Goal: Task Accomplishment & Management: Complete application form

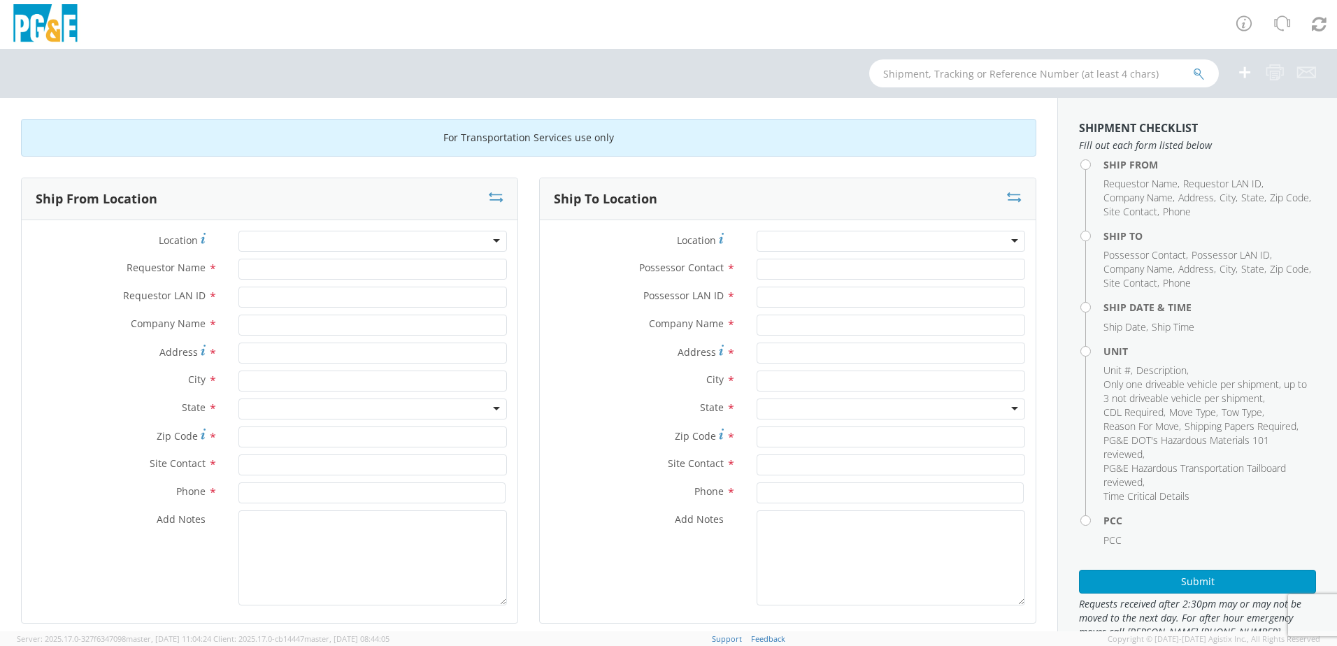
click at [330, 238] on div at bounding box center [372, 241] width 269 height 21
type input "[PERSON_NAME]"
click at [331, 238] on div at bounding box center [372, 241] width 269 height 21
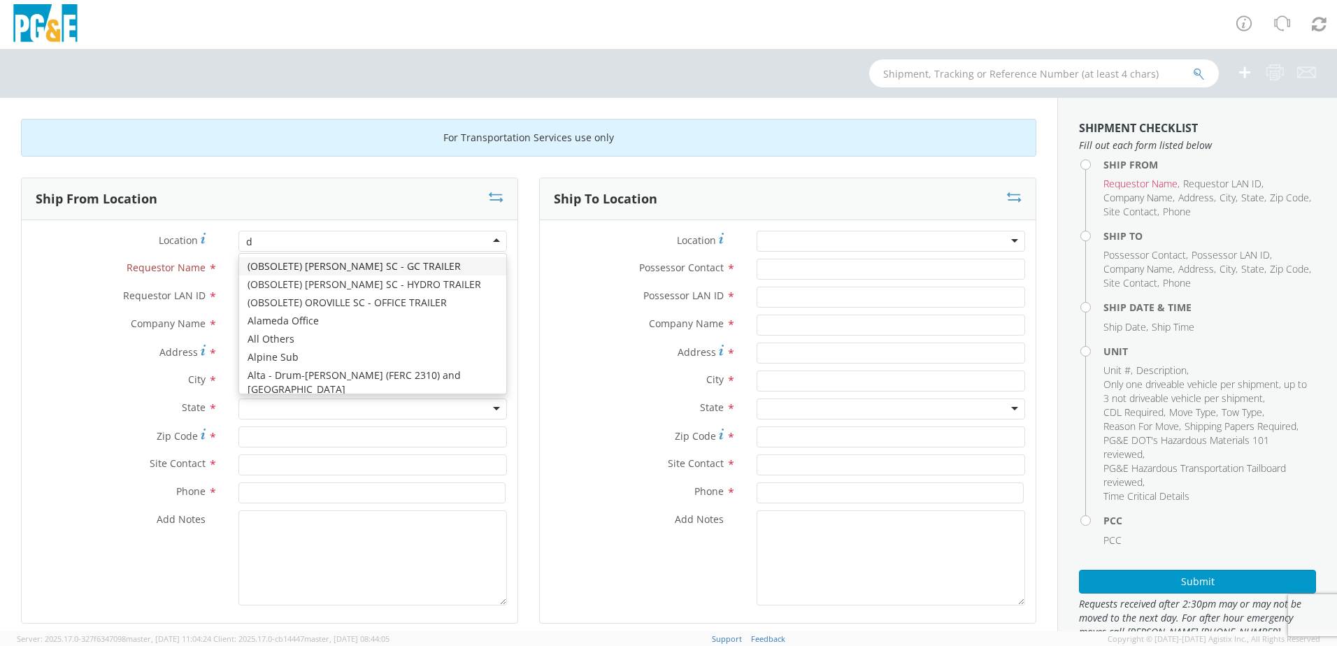
type input "da"
type input "PG&E"
type input "[STREET_ADDRESS]"
type input "[PERSON_NAME]"
type input "95616"
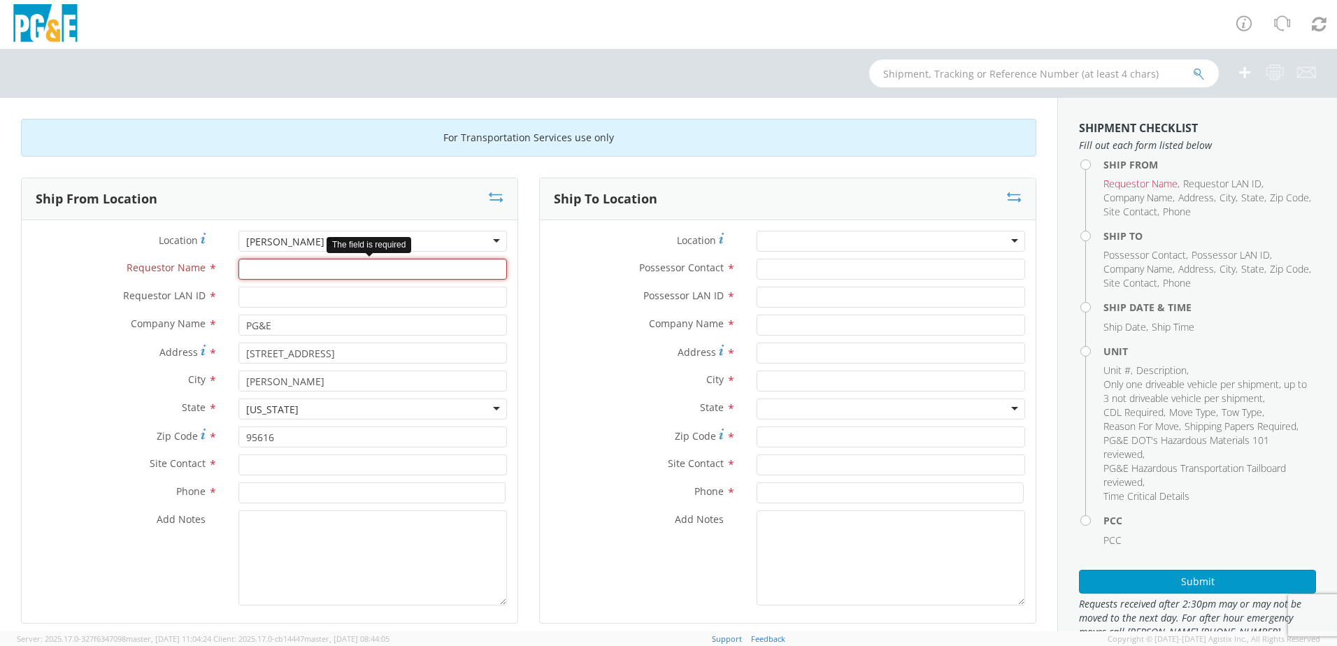
click at [264, 263] on input "Requestor Name *" at bounding box center [372, 269] width 269 height 21
type input "[PERSON_NAME]"
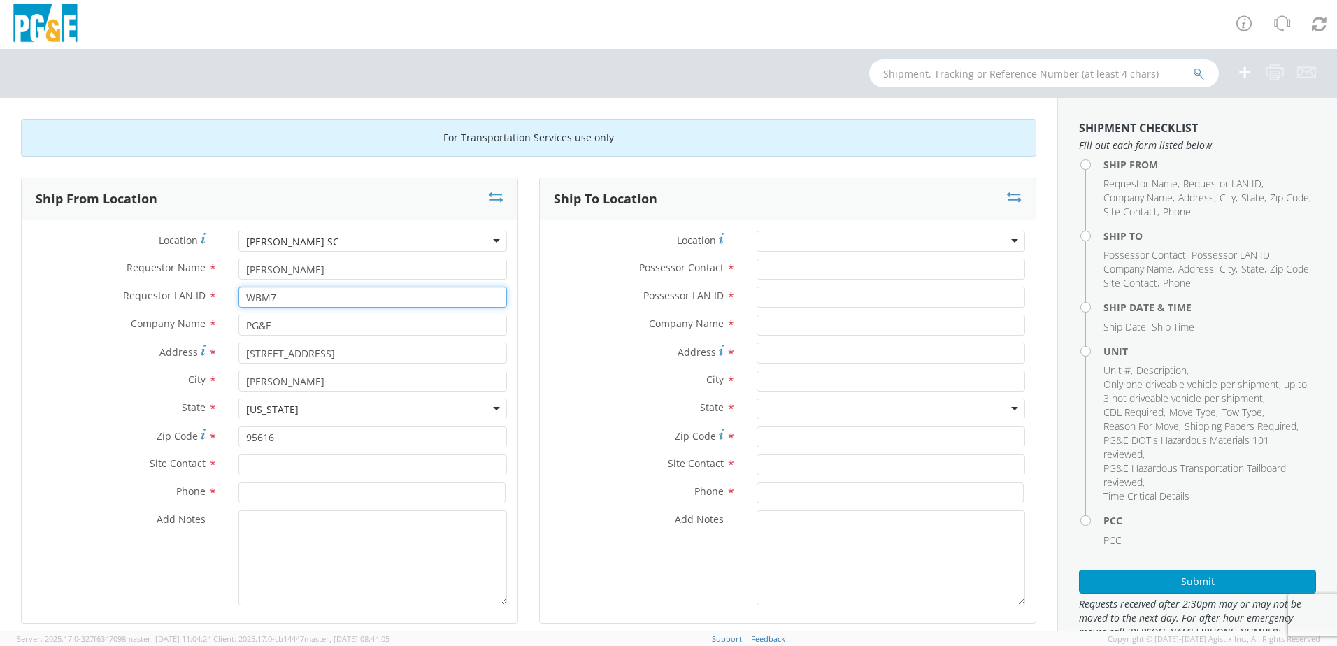
type input "WBM7"
click at [292, 463] on input "text" at bounding box center [372, 465] width 269 height 21
type input "[PERSON_NAME]"
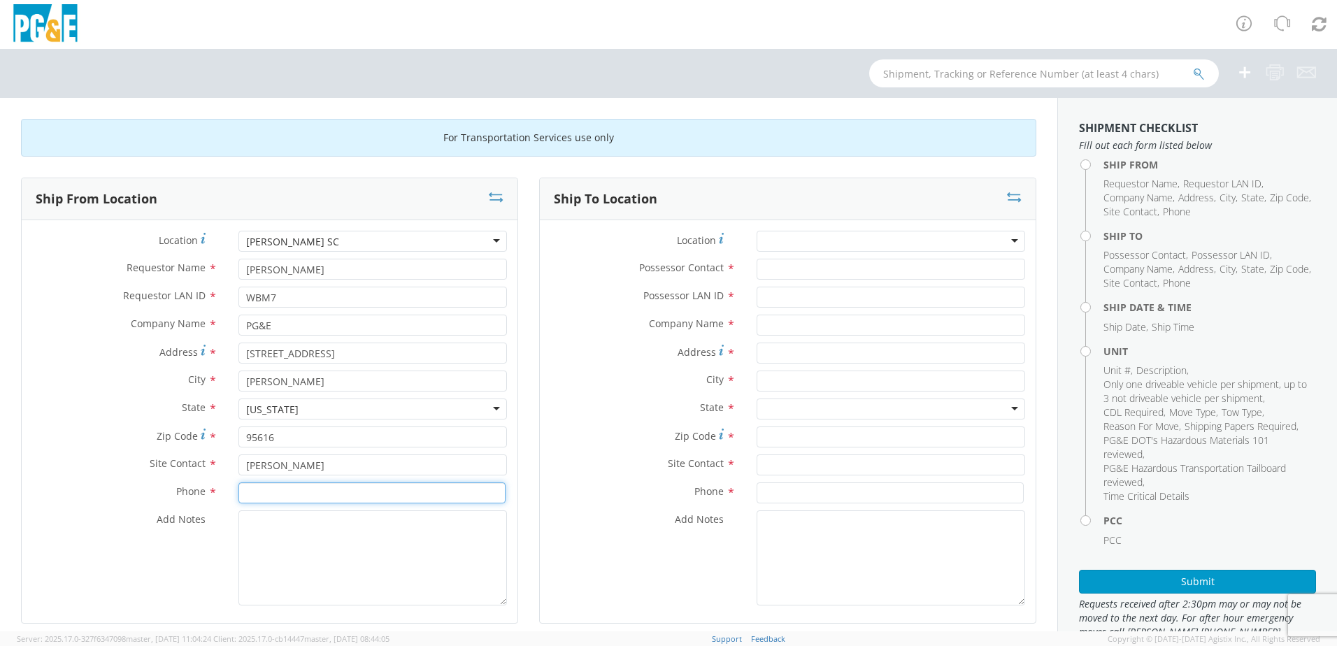
click at [262, 494] on input at bounding box center [371, 493] width 267 height 21
click at [204, 593] on div "Add Notes *" at bounding box center [270, 558] width 496 height 95
click at [248, 498] on input at bounding box center [371, 493] width 267 height 21
paste input "[PHONE_NUMBER]"
type input "[PHONE_NUMBER]"
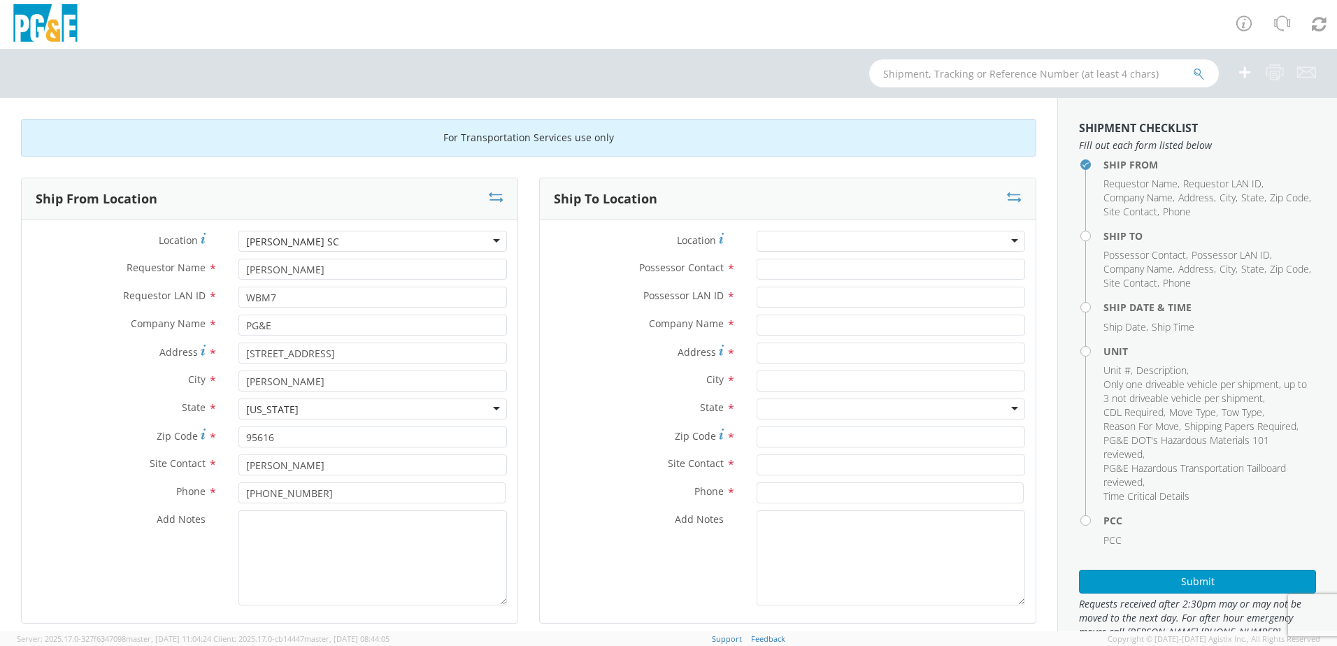
click at [518, 471] on div "Ship From Location Location * [PERSON_NAME] SC [PERSON_NAME] [GEOGRAPHIC_DATA] …" at bounding box center [269, 410] width 518 height 464
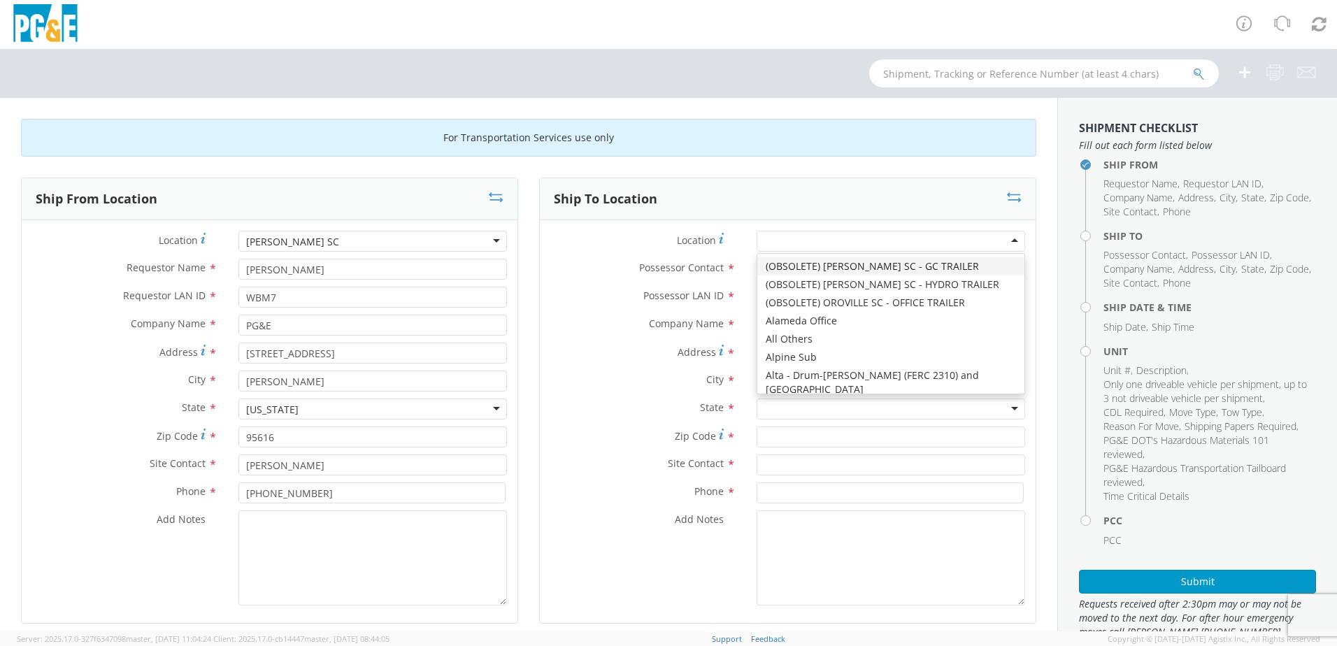
click at [783, 241] on div at bounding box center [891, 241] width 269 height 21
type input "[PERSON_NAME]"
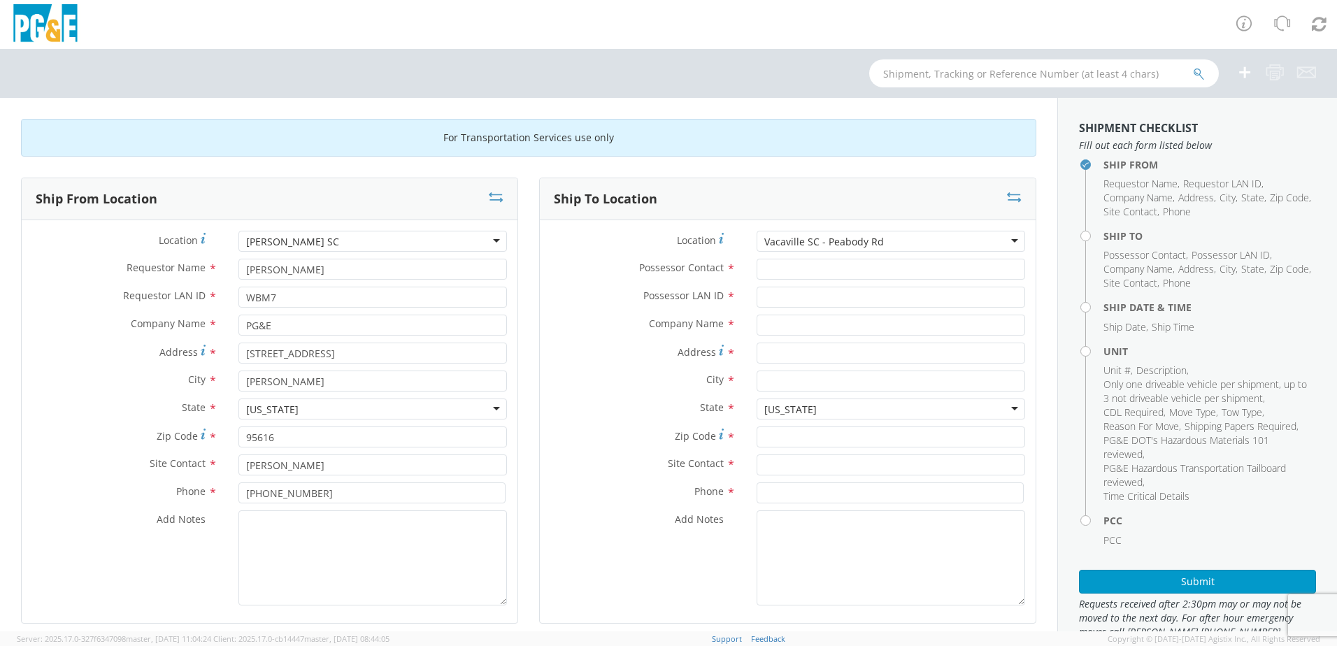
type input "PG&E"
type input "[STREET_ADDRESS]"
type input "VACAVILLE"
type input "95687"
click at [781, 462] on input "text" at bounding box center [891, 465] width 269 height 21
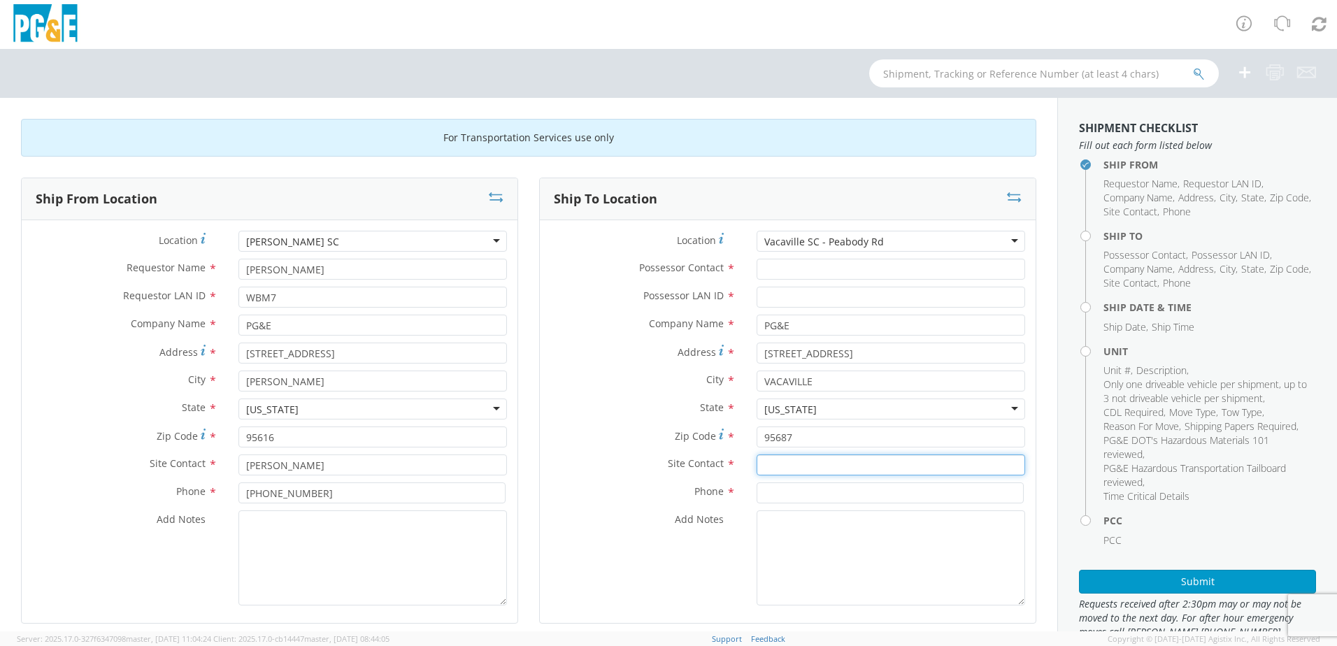
paste input "[PERSON_NAME]"
type input "[PERSON_NAME]"
click at [757, 496] on input at bounding box center [890, 493] width 267 height 21
paste input "[PHONE_NUMBER]"
type input "[PHONE_NUMBER]"
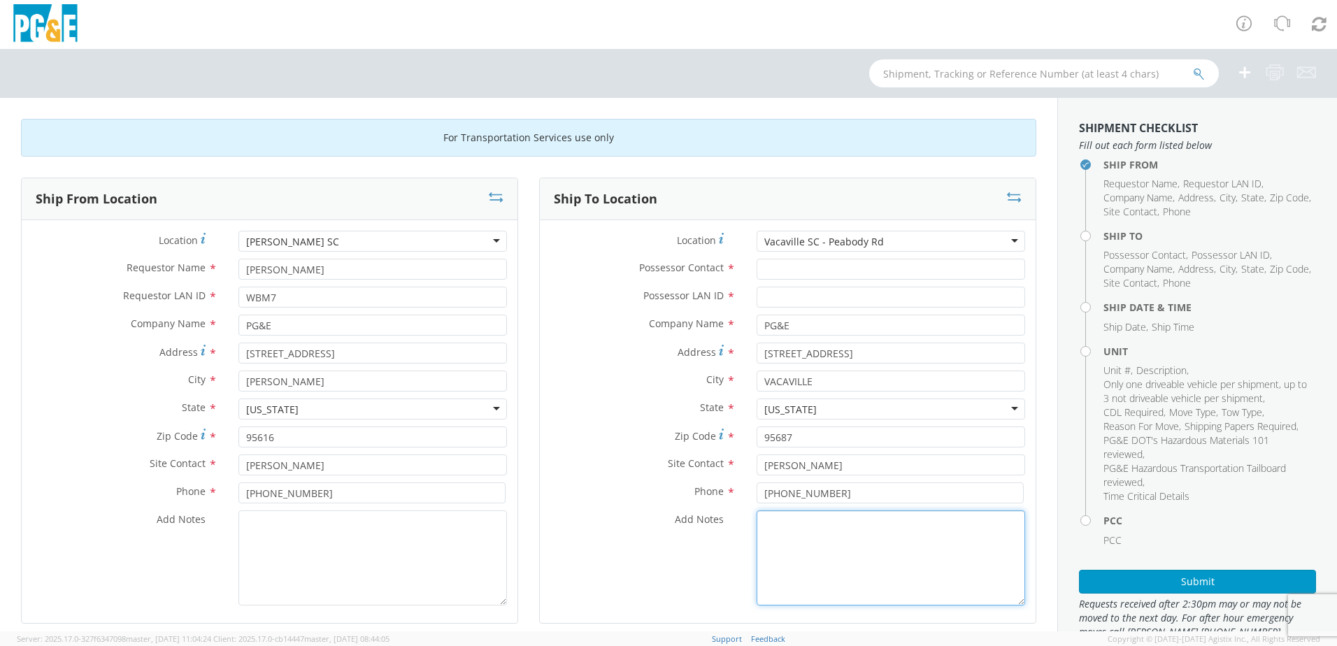
click at [808, 558] on textarea "Add Notes *" at bounding box center [891, 558] width 269 height 95
click at [830, 524] on textarea "ALT CONTACT:" at bounding box center [891, 558] width 269 height 95
paste textarea "[PERSON_NAME] @ [PHONE_NUMBER]"
click at [813, 546] on textarea "ALT CONTACT: [PERSON_NAME] @ [PHONE_NUMBER] GARAGE:" at bounding box center [891, 558] width 269 height 95
paste textarea "[PHONE_NUMBER]"
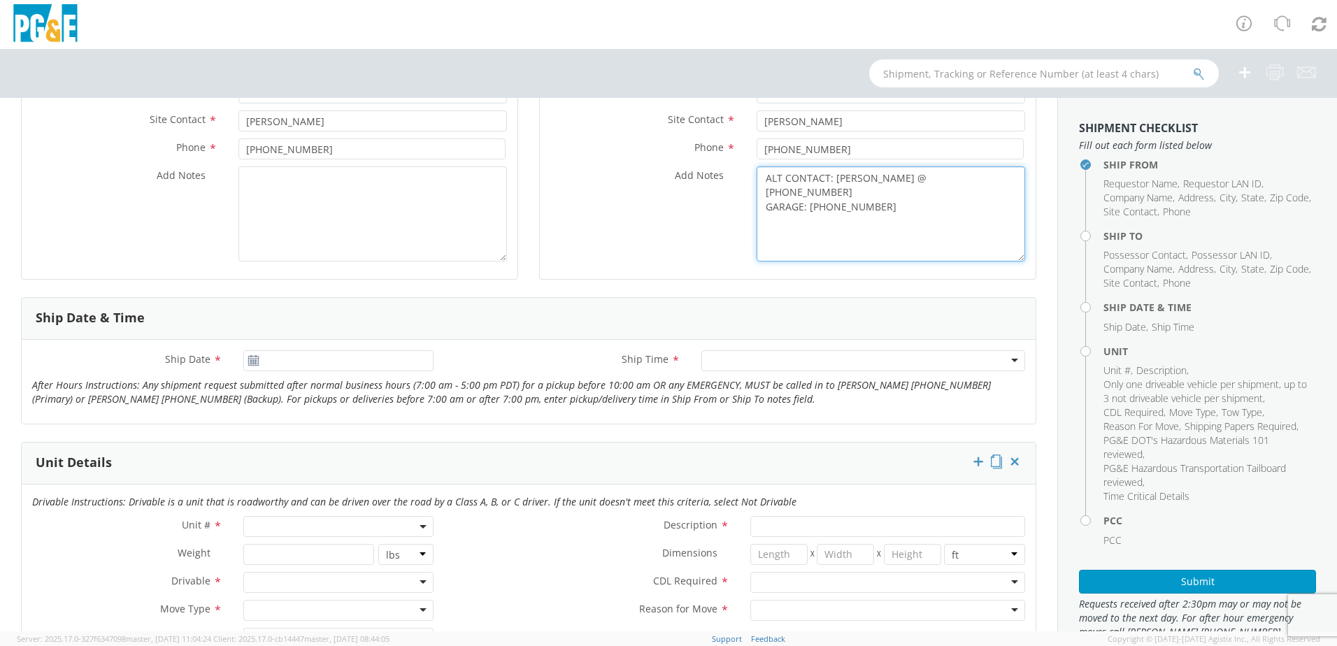
scroll to position [350, 0]
type textarea "ALT CONTACT: [PERSON_NAME] @ [PHONE_NUMBER] GARAGE: [PHONE_NUMBER]"
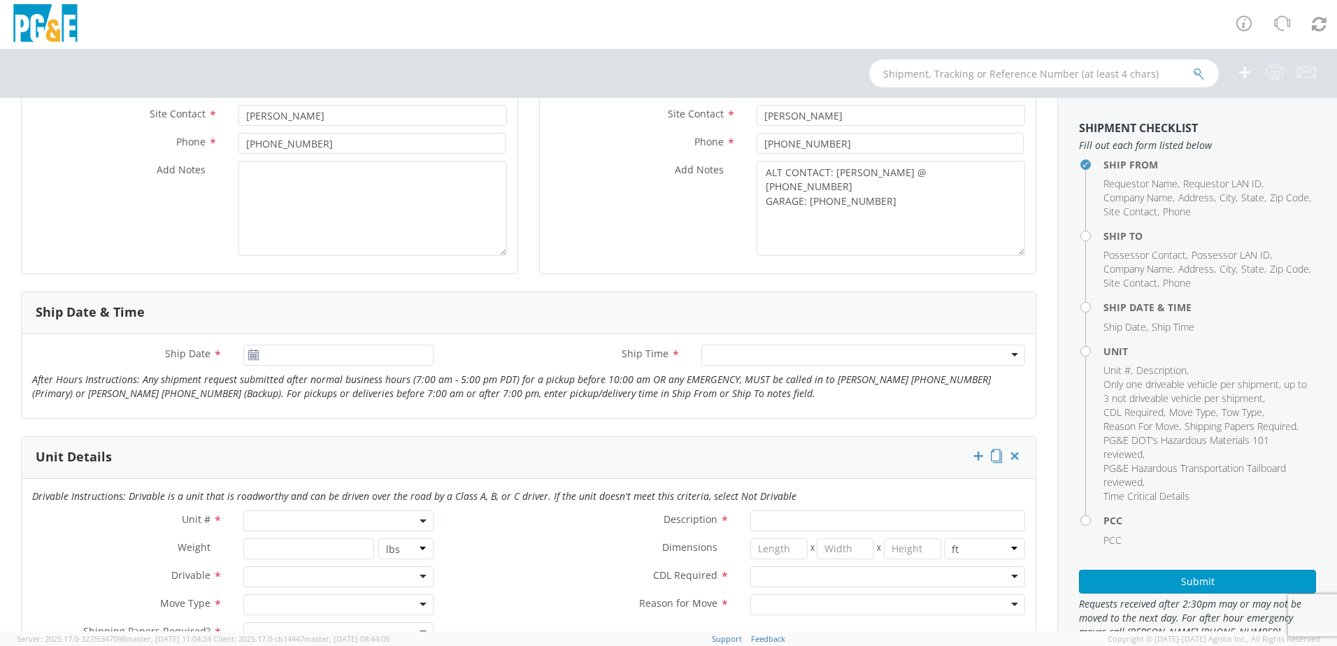
click at [297, 366] on div "Ship Date *" at bounding box center [233, 359] width 422 height 28
click at [283, 366] on div "Ship Date *" at bounding box center [233, 359] width 422 height 28
click at [274, 352] on input "[DATE]" at bounding box center [338, 355] width 190 height 21
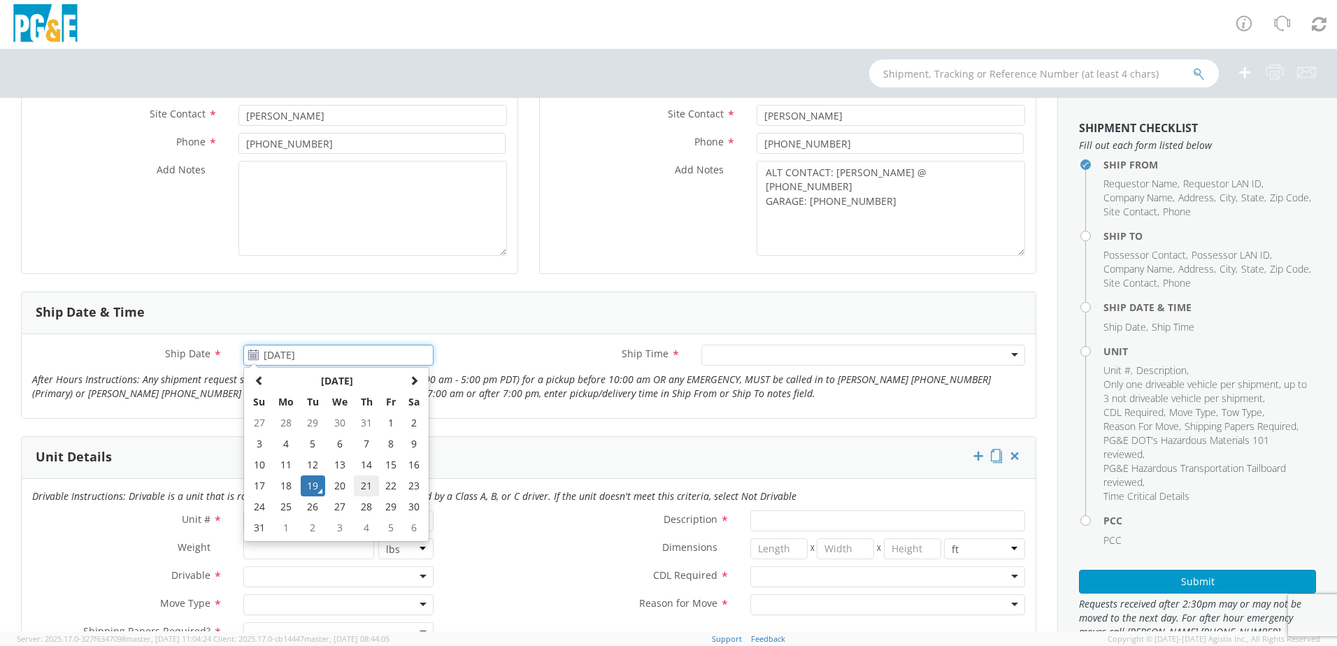
click at [355, 485] on td "21" at bounding box center [366, 486] width 24 height 21
type input "[DATE]"
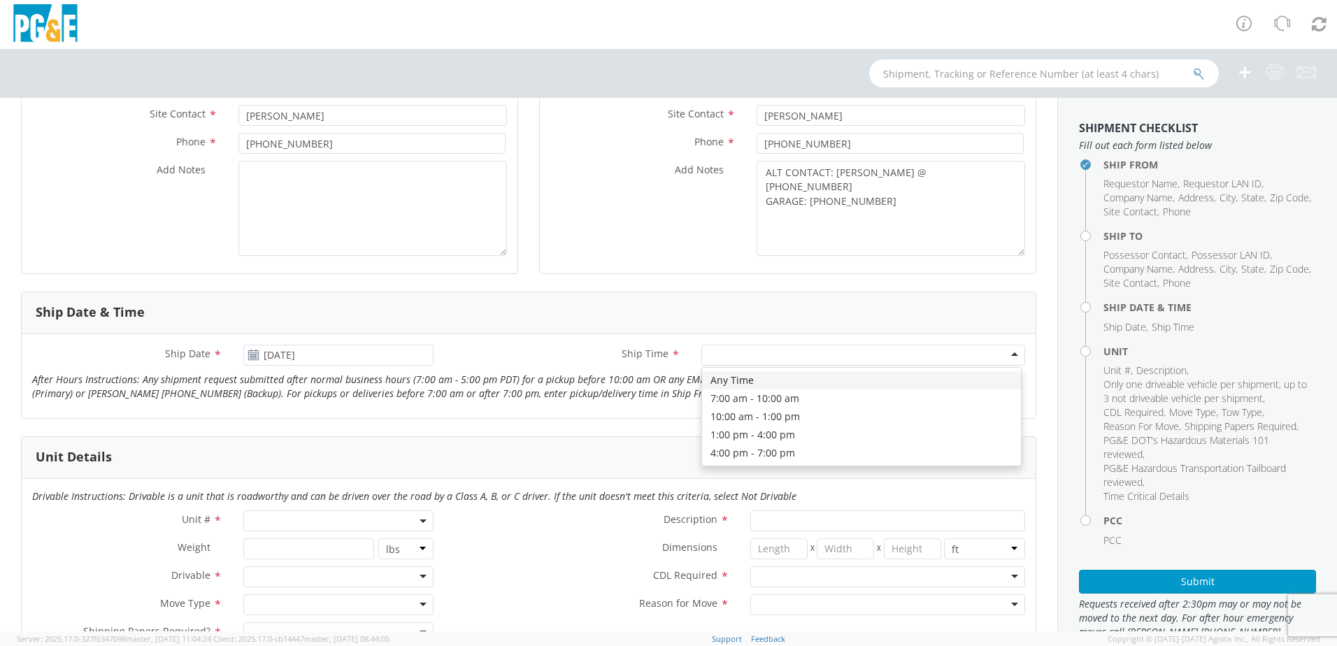
click at [742, 355] on div at bounding box center [863, 355] width 324 height 21
type input "8:00 AM"
click at [315, 516] on span at bounding box center [338, 521] width 190 height 21
click at [911, 348] on div at bounding box center [863, 355] width 324 height 21
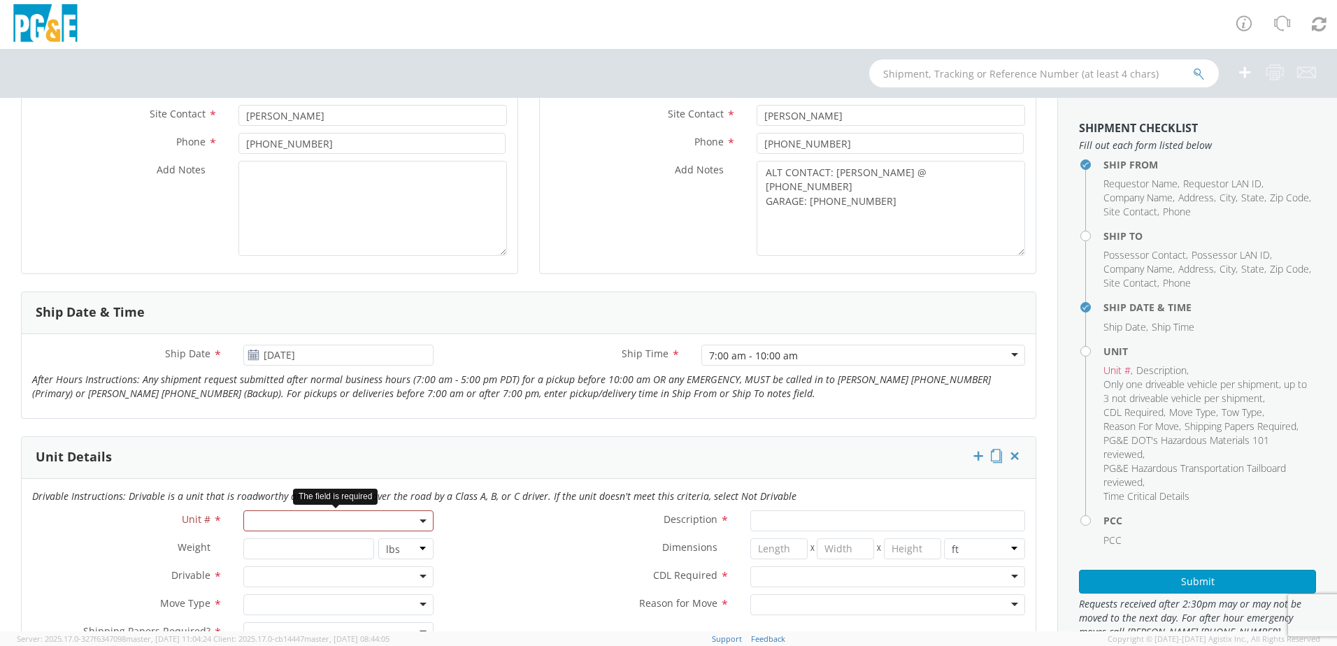
click at [261, 518] on span at bounding box center [338, 521] width 190 height 21
click at [264, 546] on input "search" at bounding box center [337, 544] width 181 height 21
paste input "B45406"
type input "B45406"
type input "EQ; UTILITY TRANSPORT"
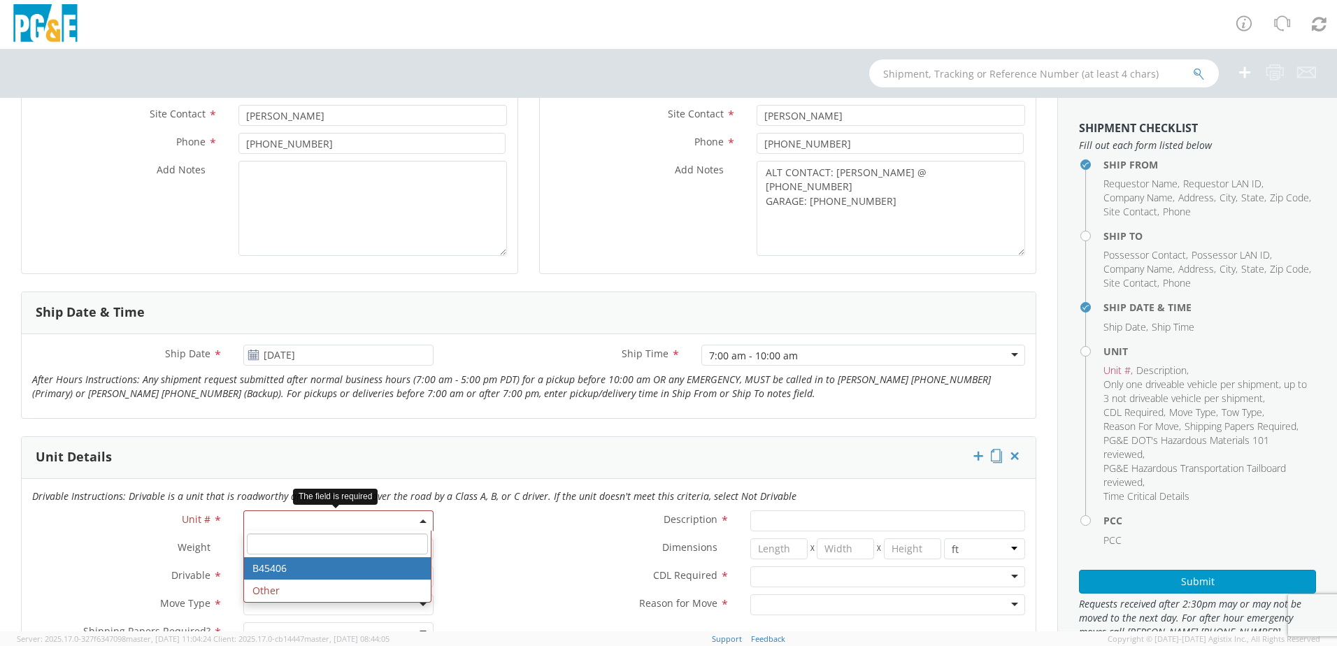
type input "0"
select select "B45406"
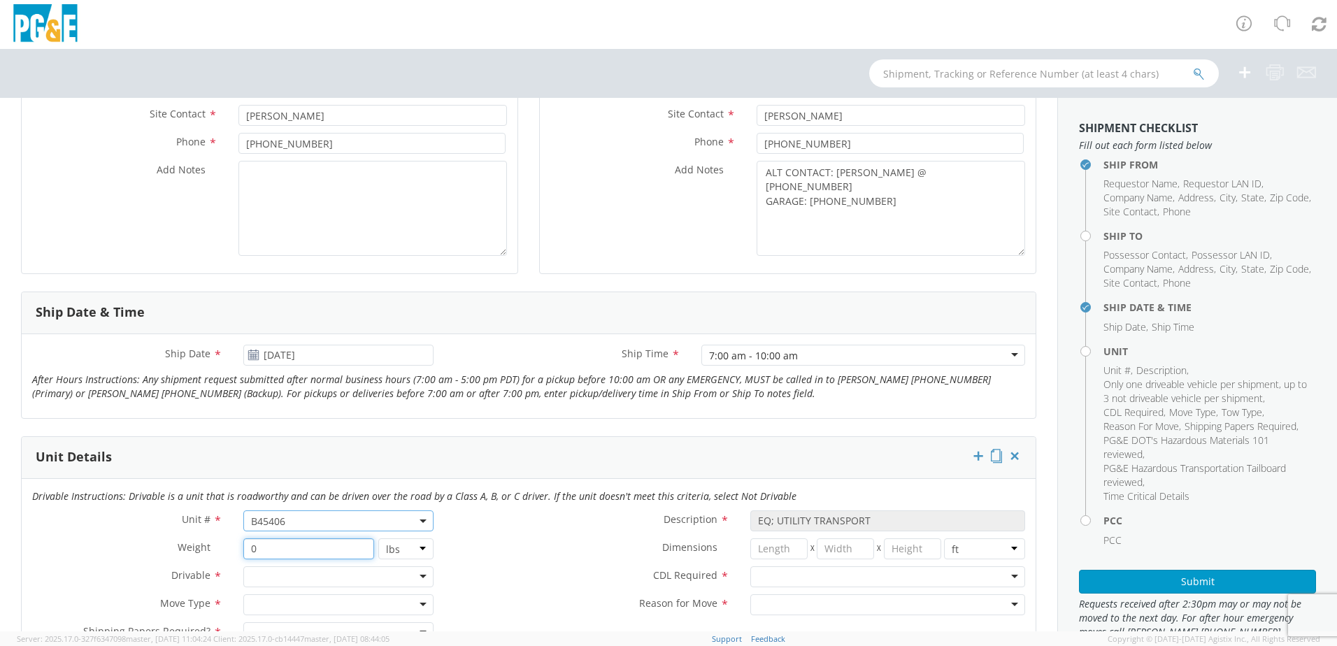
click at [274, 549] on input "0" at bounding box center [308, 548] width 130 height 21
type input "2500"
click at [272, 578] on div at bounding box center [338, 576] width 190 height 21
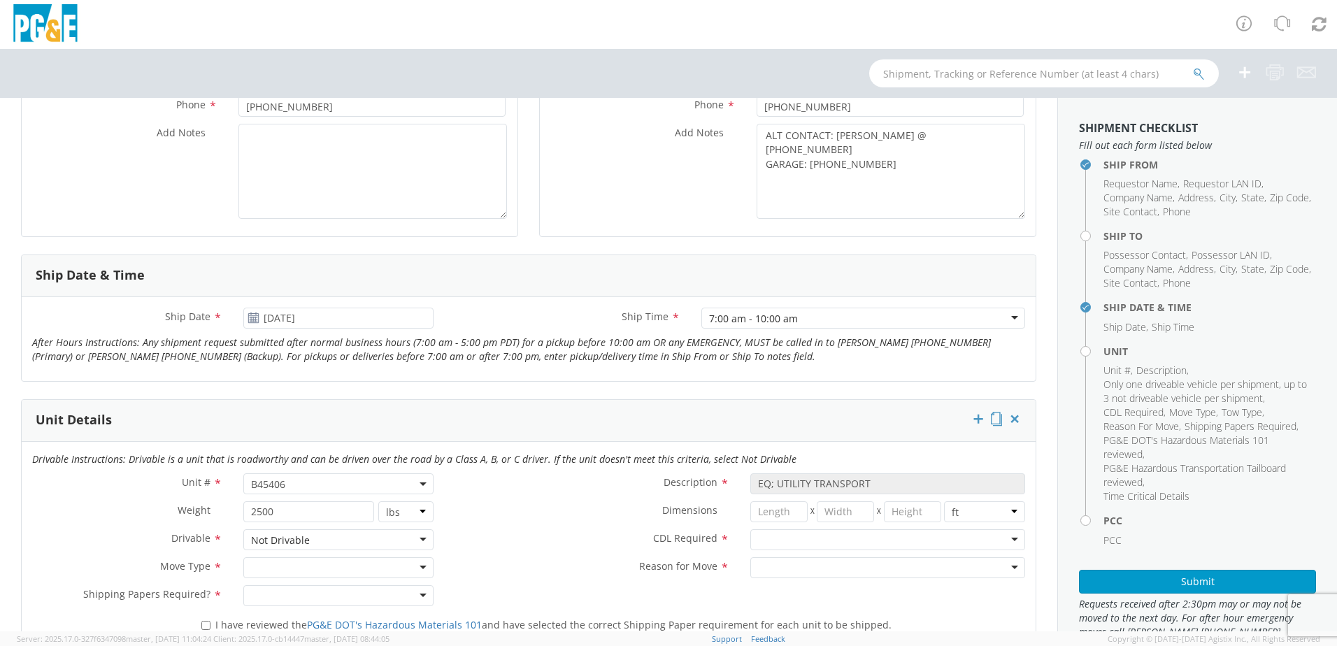
scroll to position [420, 0]
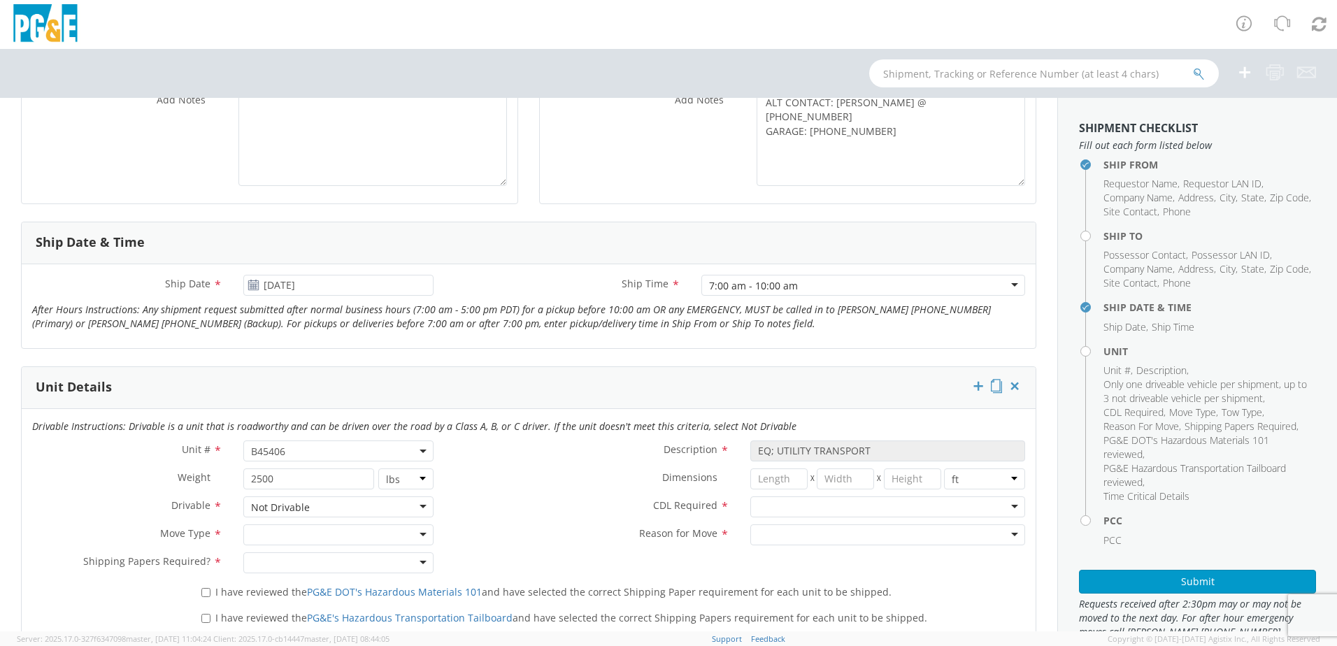
click at [322, 541] on div at bounding box center [338, 535] width 190 height 21
click at [855, 536] on div at bounding box center [887, 535] width 275 height 21
click at [758, 507] on input "select-one" at bounding box center [759, 508] width 3 height 14
click at [197, 591] on div "I have reviewed the PG&E DOT's Hazardous Materials 101 and have selected the co…" at bounding box center [613, 589] width 845 height 19
click at [205, 593] on input "I have reviewed the PG&E DOT's Hazardous Materials 101 and have selected the co…" at bounding box center [205, 592] width 9 height 9
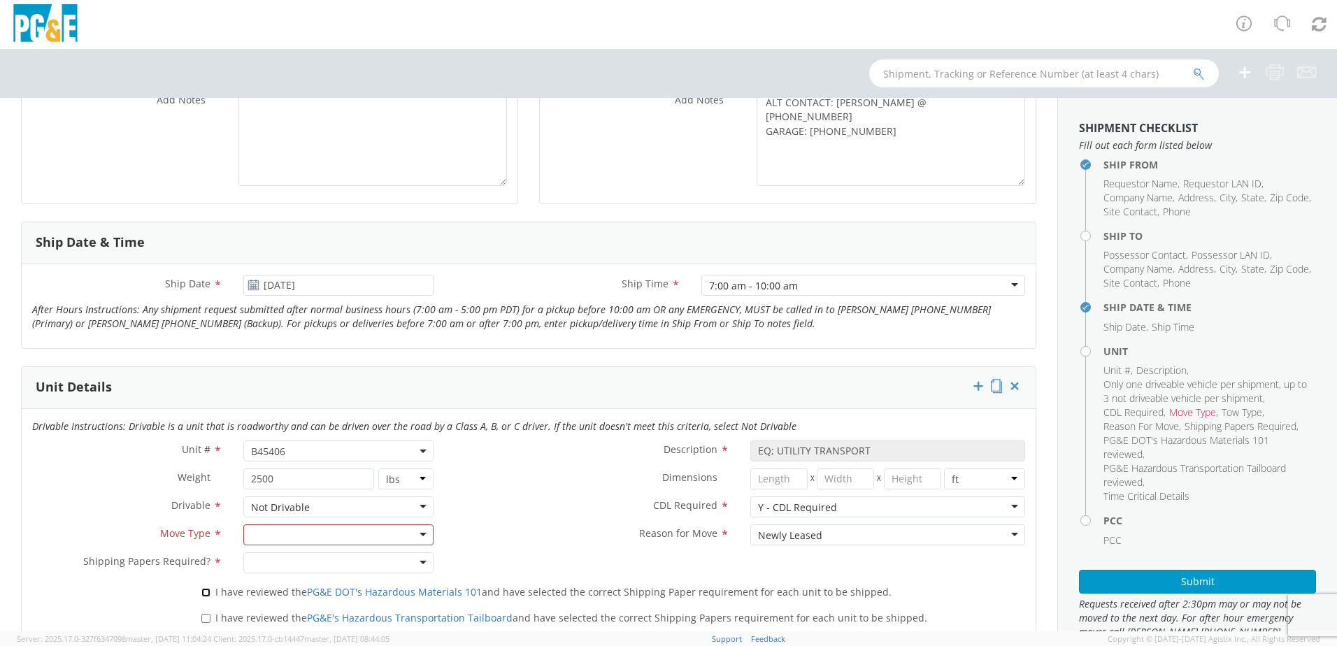
checkbox input "true"
click at [206, 616] on input "I have reviewed the PG&E's Hazardous Transportation Tailboard and have selected…" at bounding box center [205, 618] width 9 height 9
checkbox input "true"
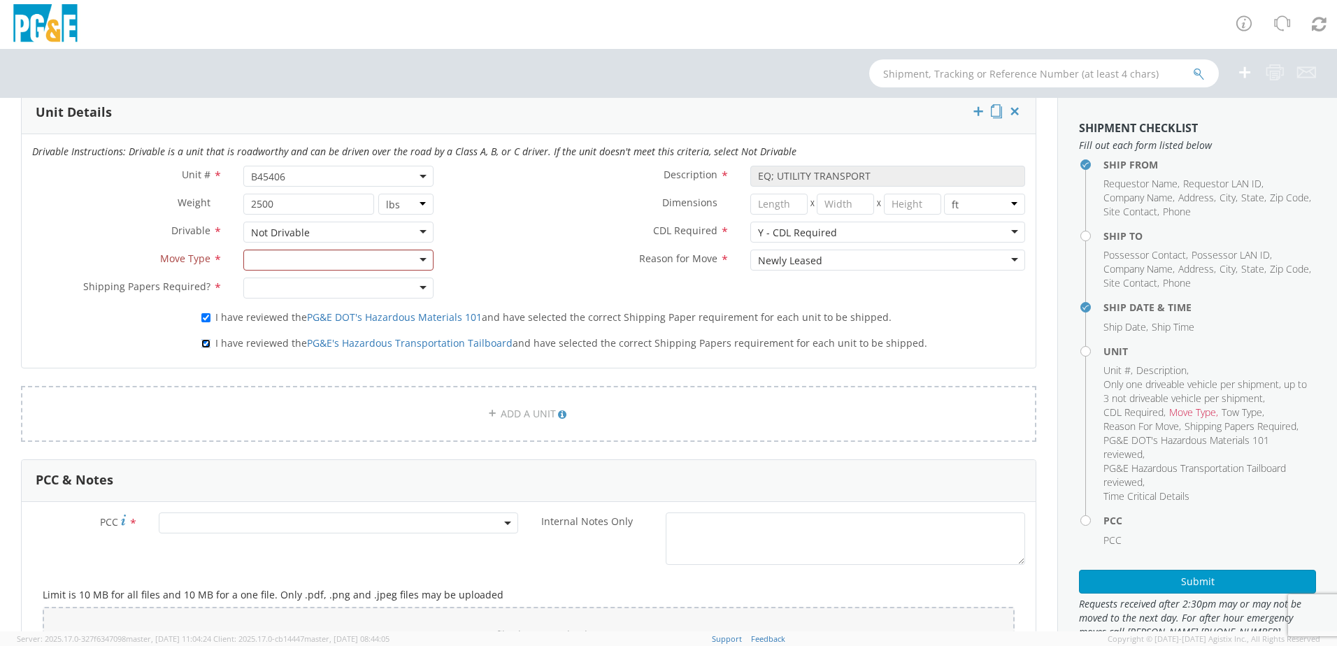
scroll to position [699, 0]
click at [118, 575] on div "Limit is 10 MB for all files and 10 MB for a one file. Only .pdf, .png and .jpe…" at bounding box center [528, 617] width 993 height 101
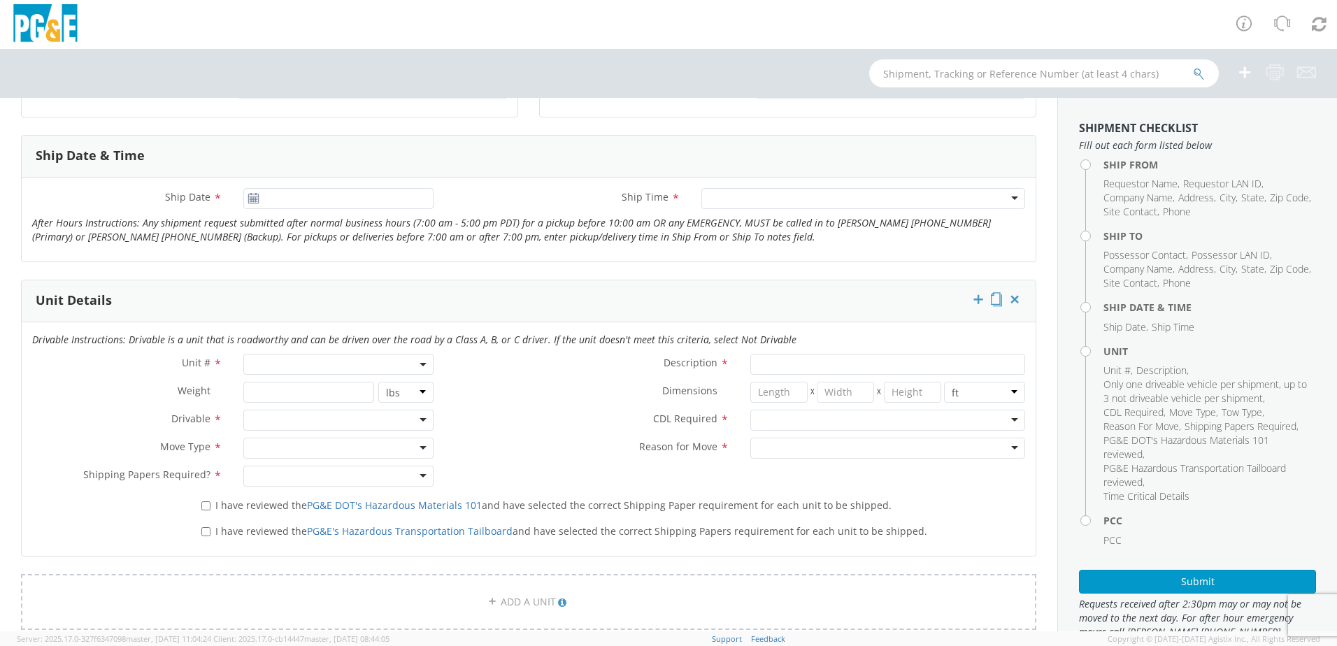
scroll to position [699, 0]
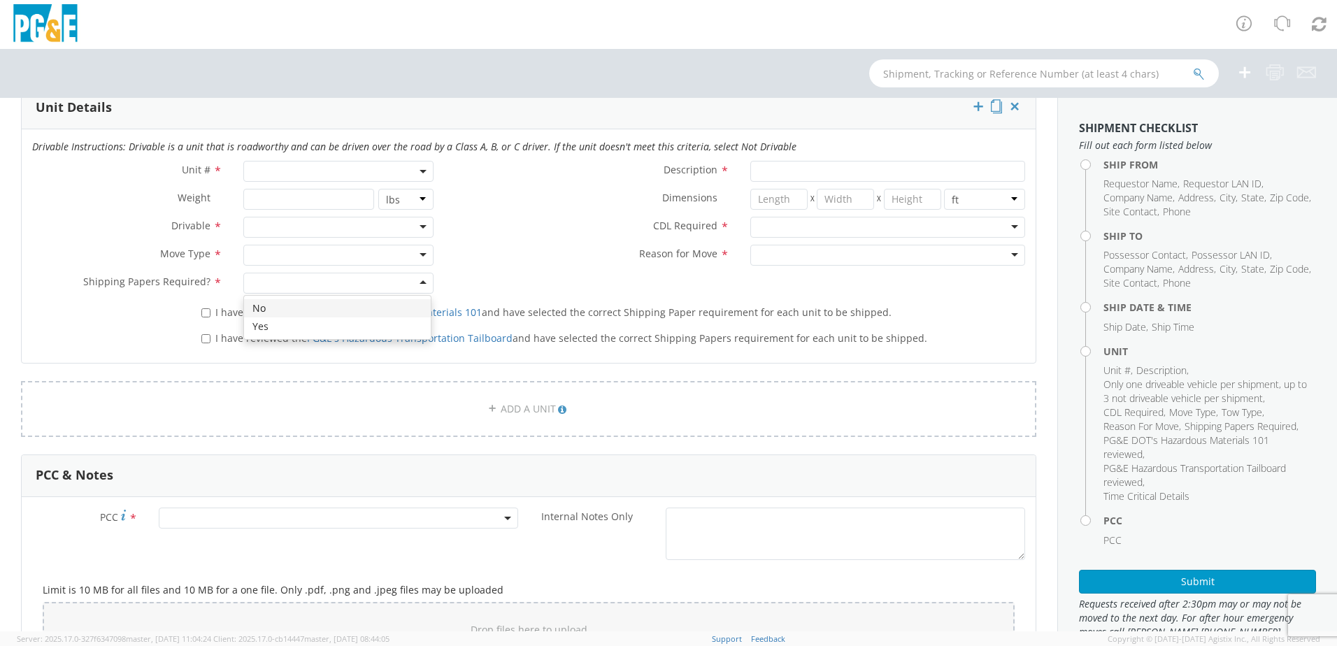
click at [417, 283] on div at bounding box center [338, 283] width 190 height 21
